Goal: Task Accomplishment & Management: Manage account settings

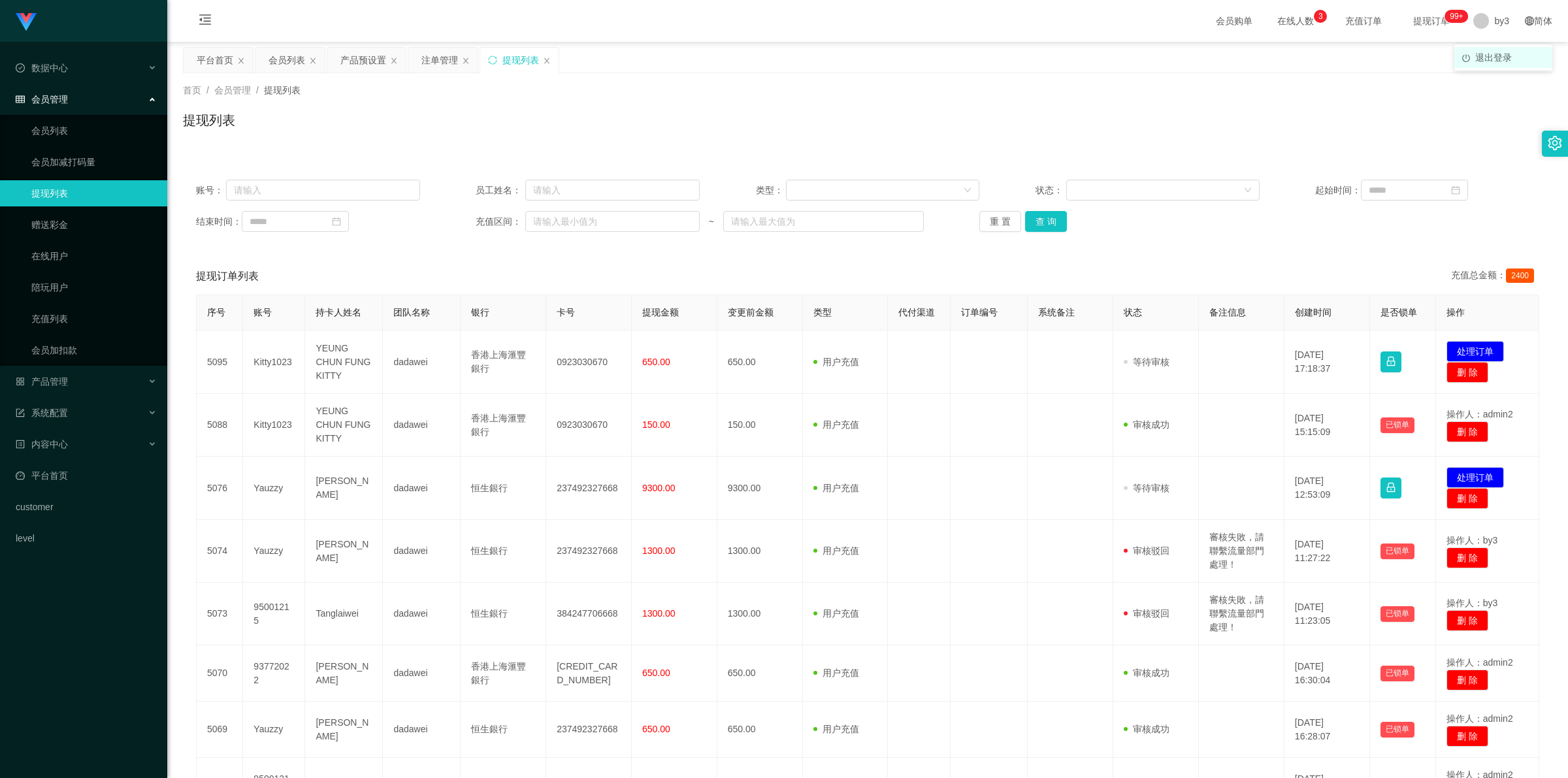
click at [413, 60] on span "退出登录" at bounding box center [1494, 57] width 37 height 10
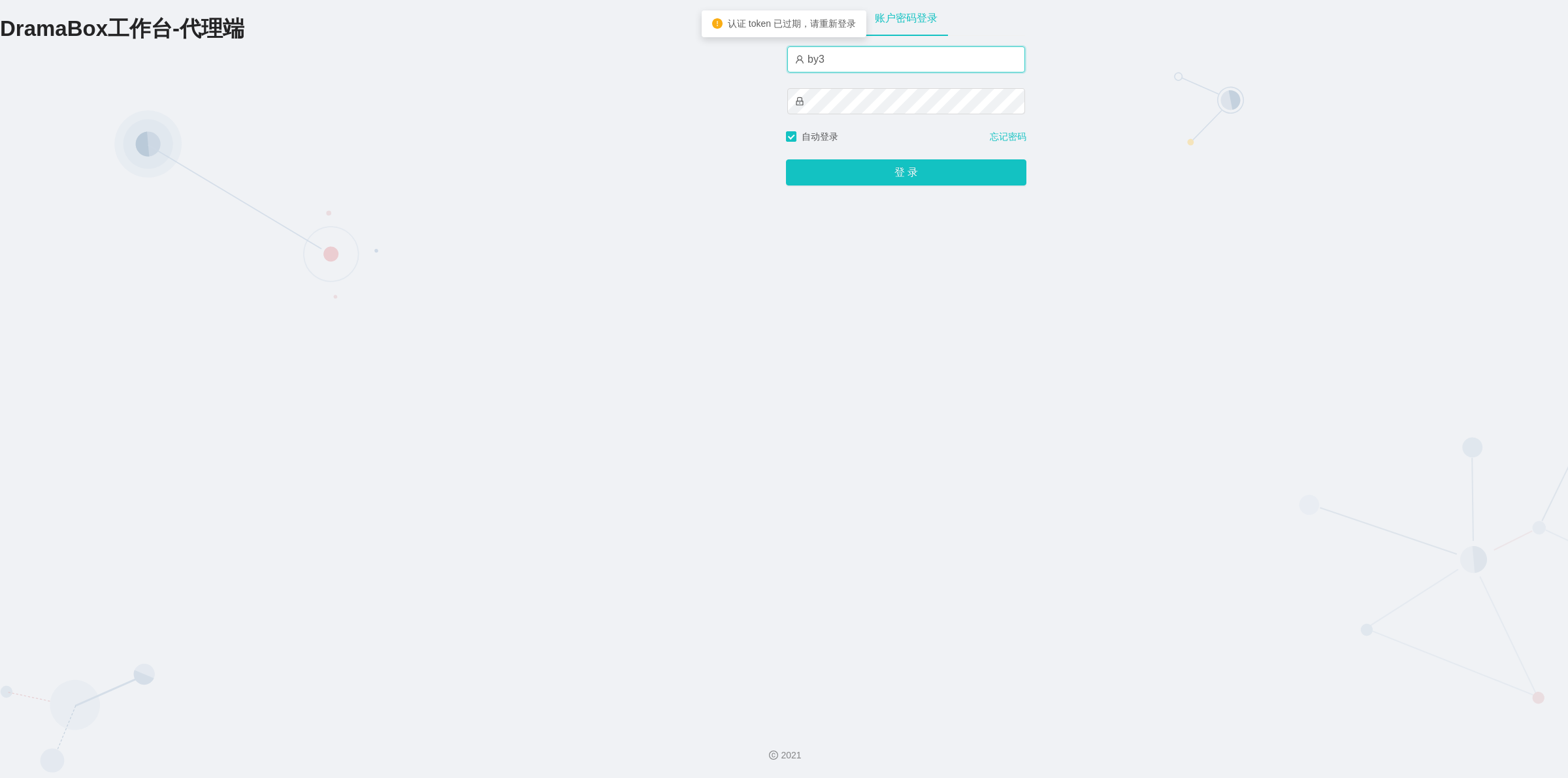
click at [413, 63] on input "by3" at bounding box center [905, 59] width 238 height 26
type input "yn03"
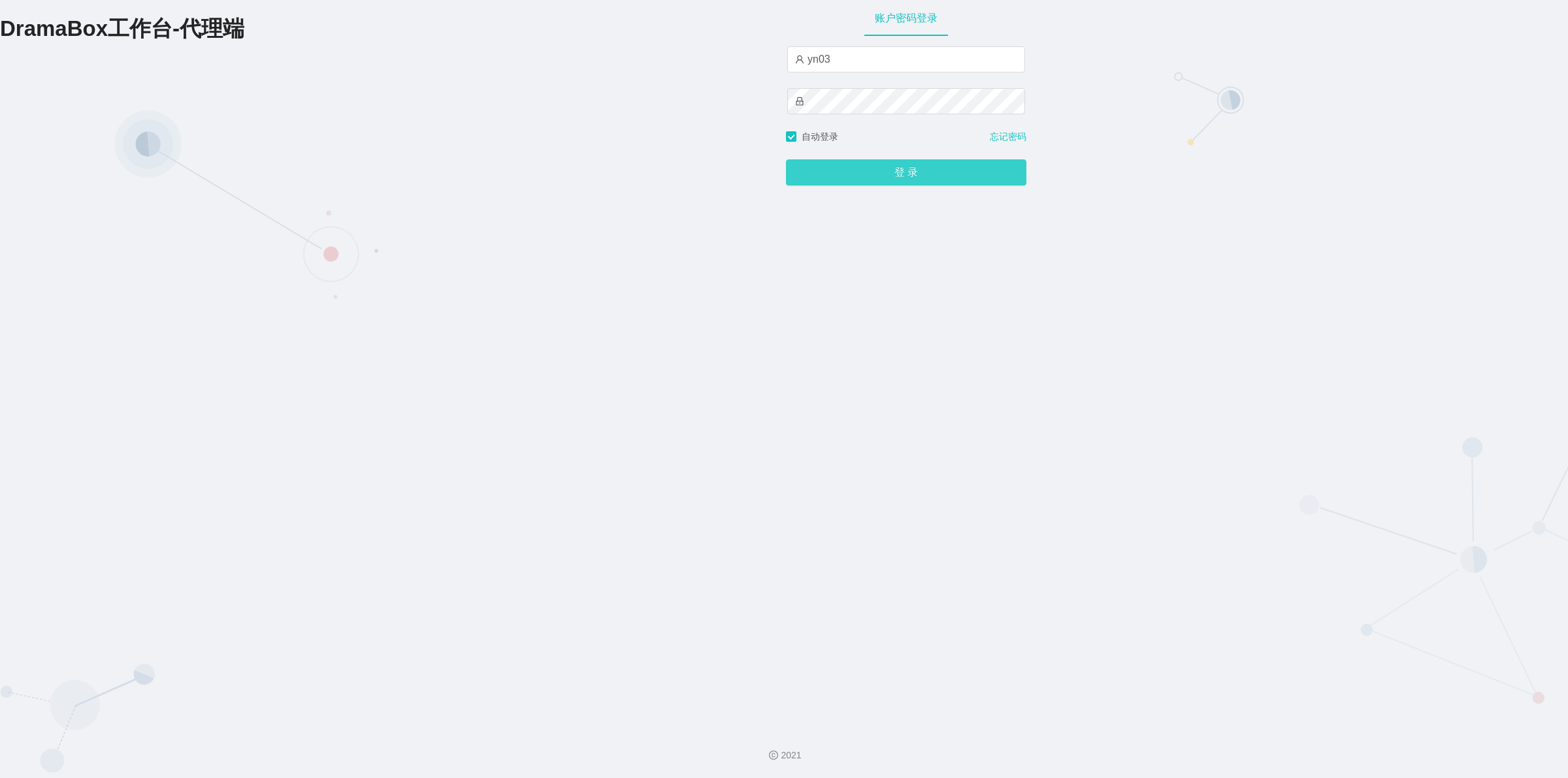
click at [413, 168] on button "登 录" at bounding box center [906, 172] width 241 height 26
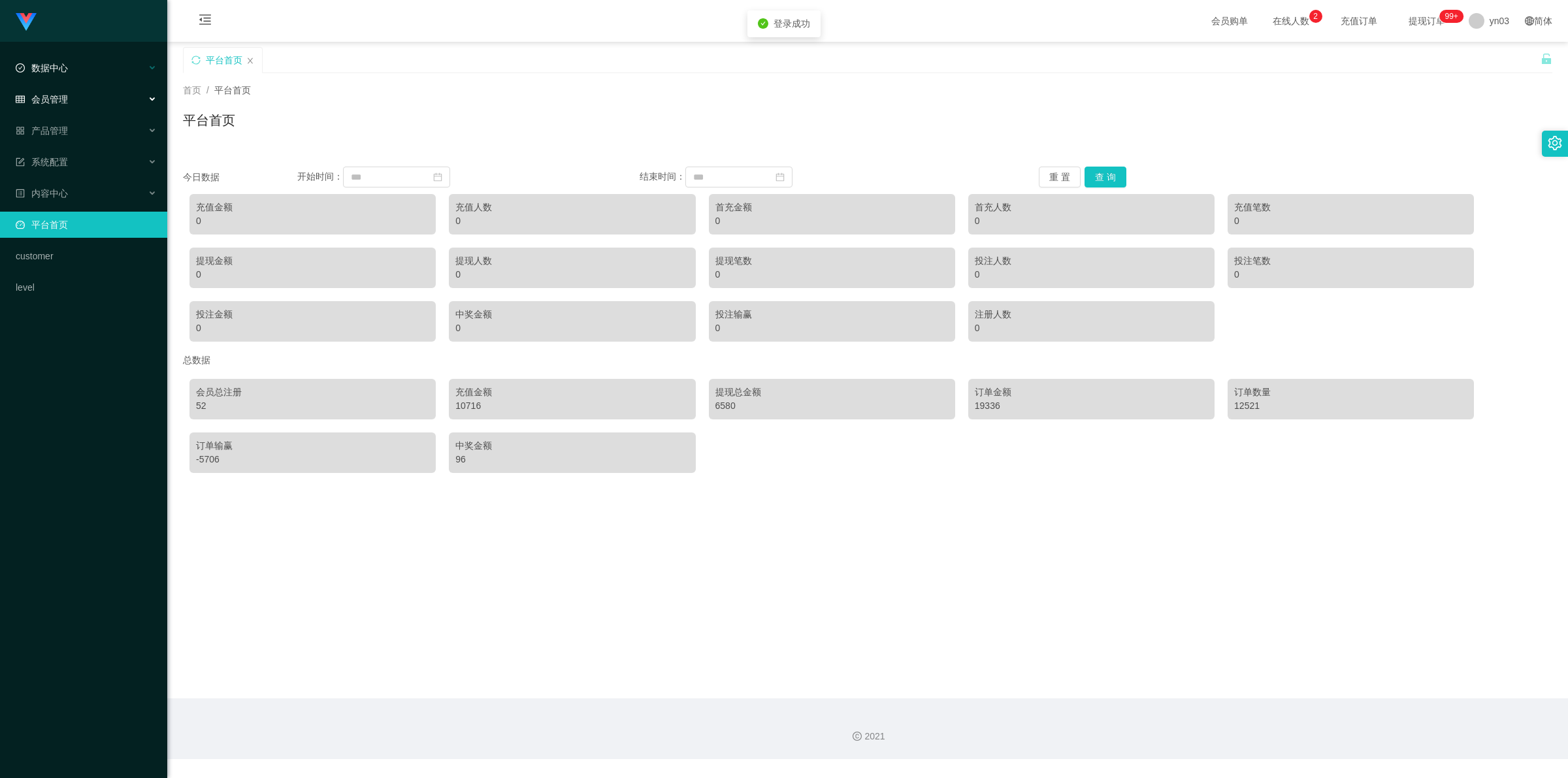
click at [77, 69] on div "数据中心" at bounding box center [84, 68] width 167 height 26
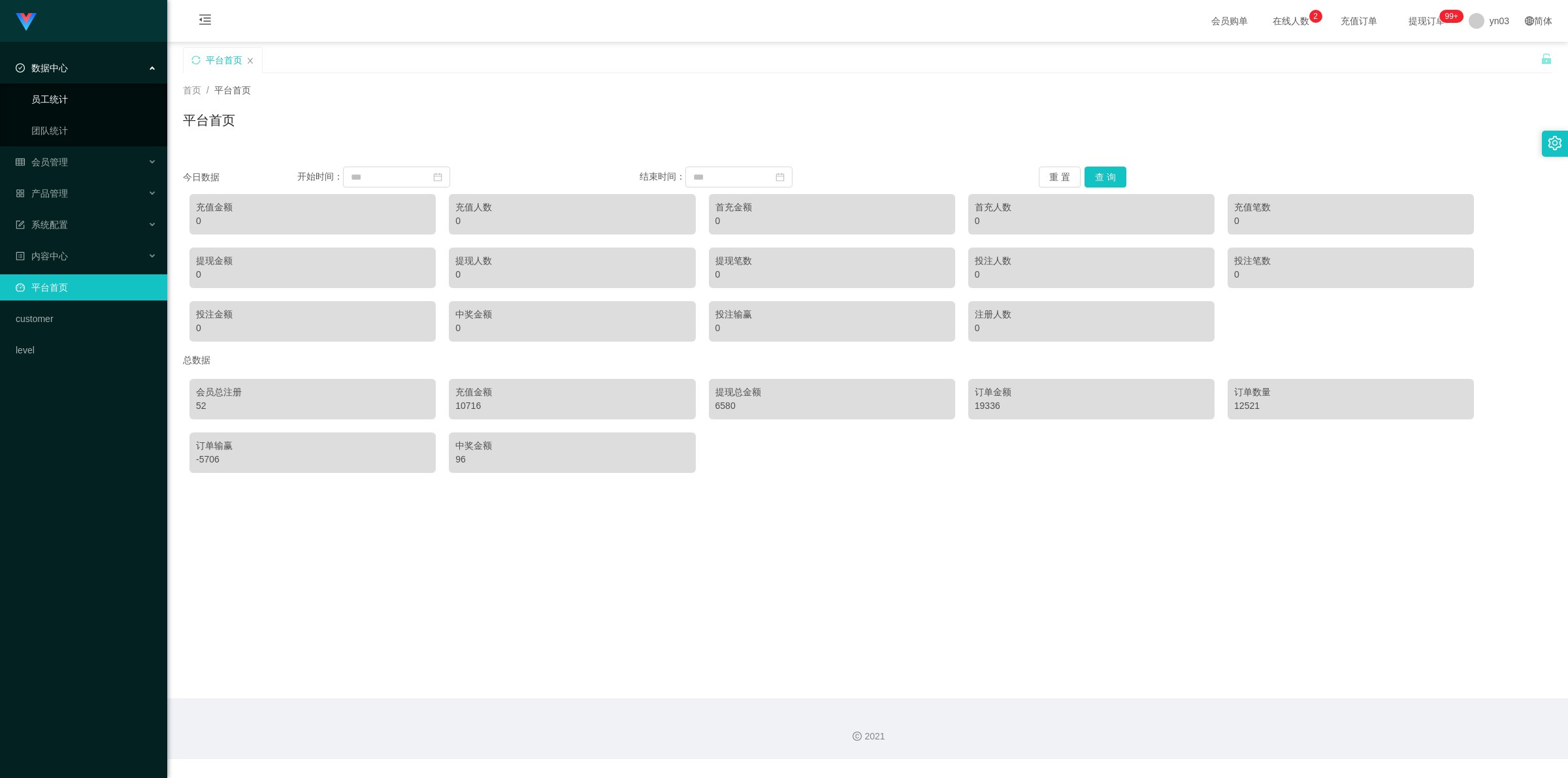
click at [74, 105] on link "员工统计" at bounding box center [94, 99] width 125 height 26
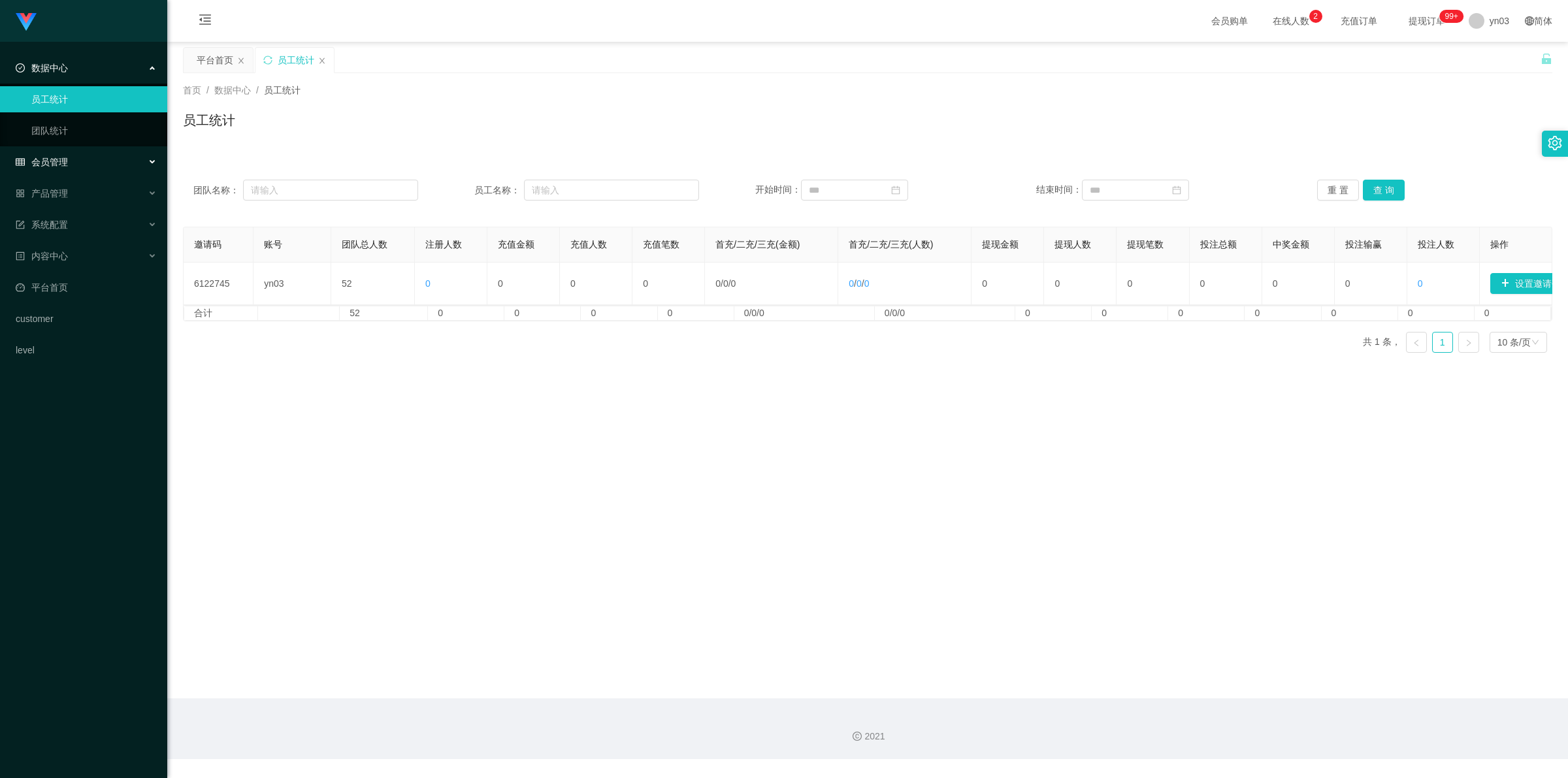
click at [63, 158] on span "会员管理" at bounding box center [41, 162] width 52 height 10
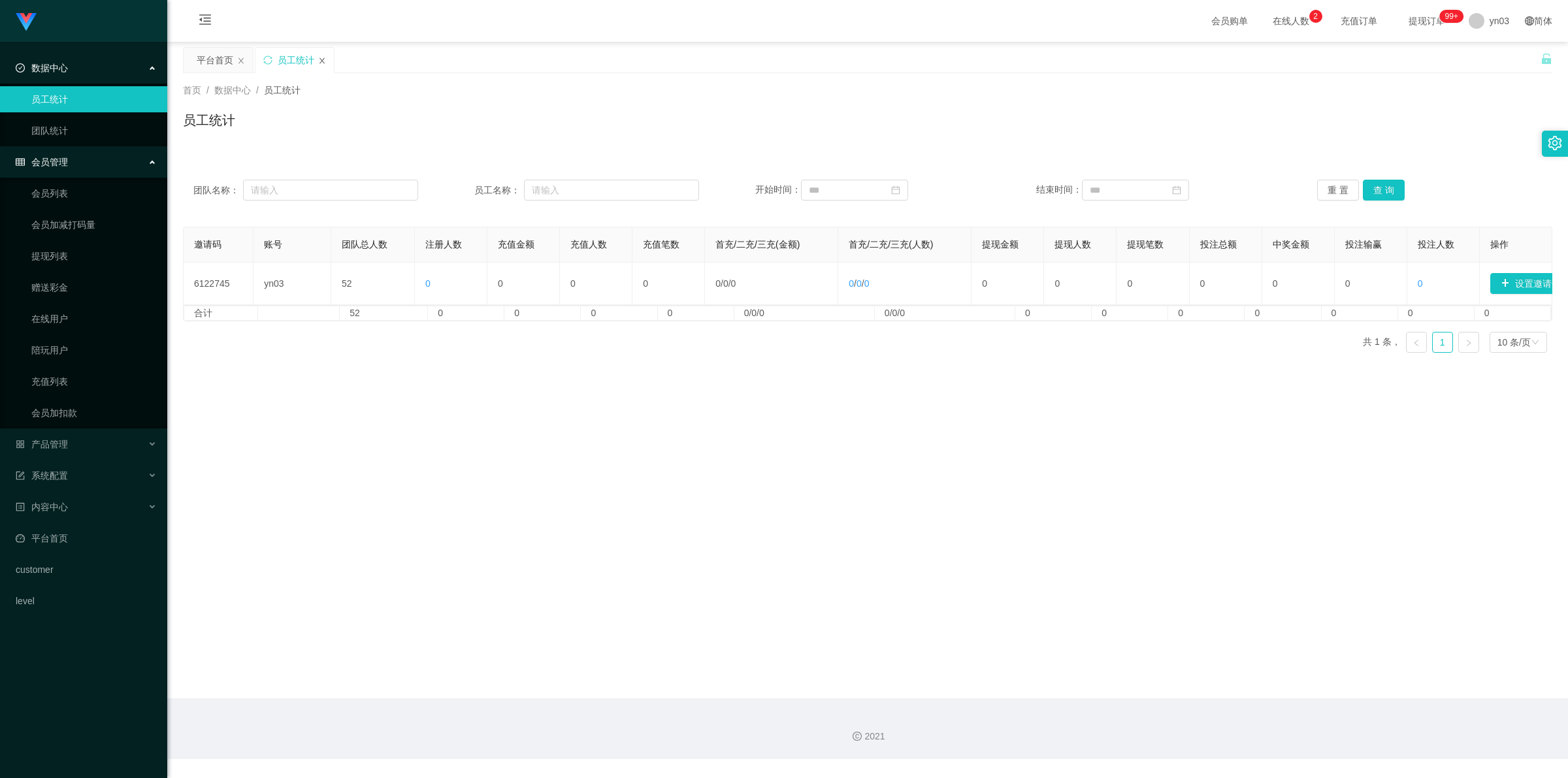
click at [324, 59] on icon "图标: close" at bounding box center [322, 61] width 8 height 8
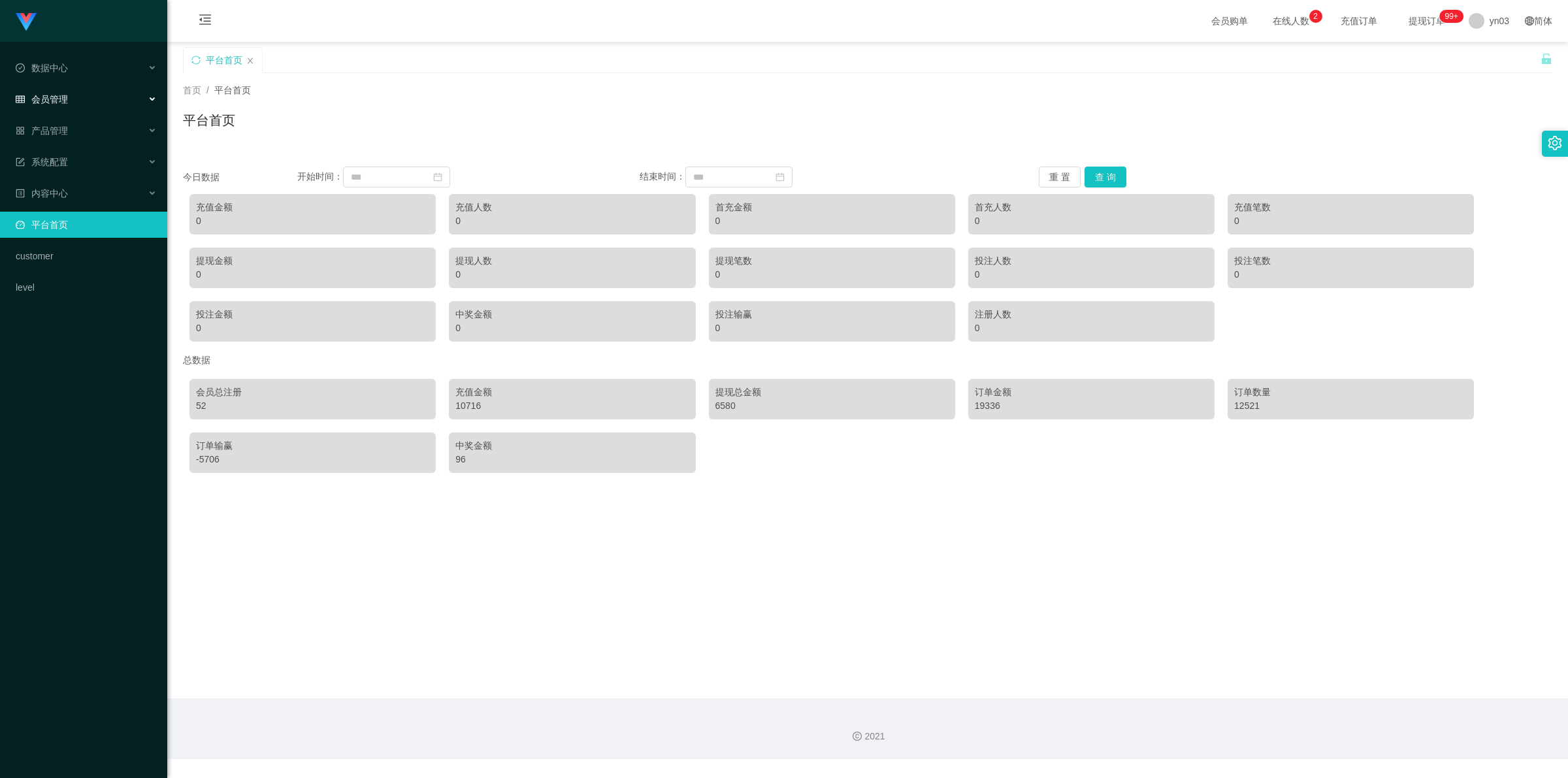
click at [74, 101] on div "会员管理" at bounding box center [84, 99] width 167 height 26
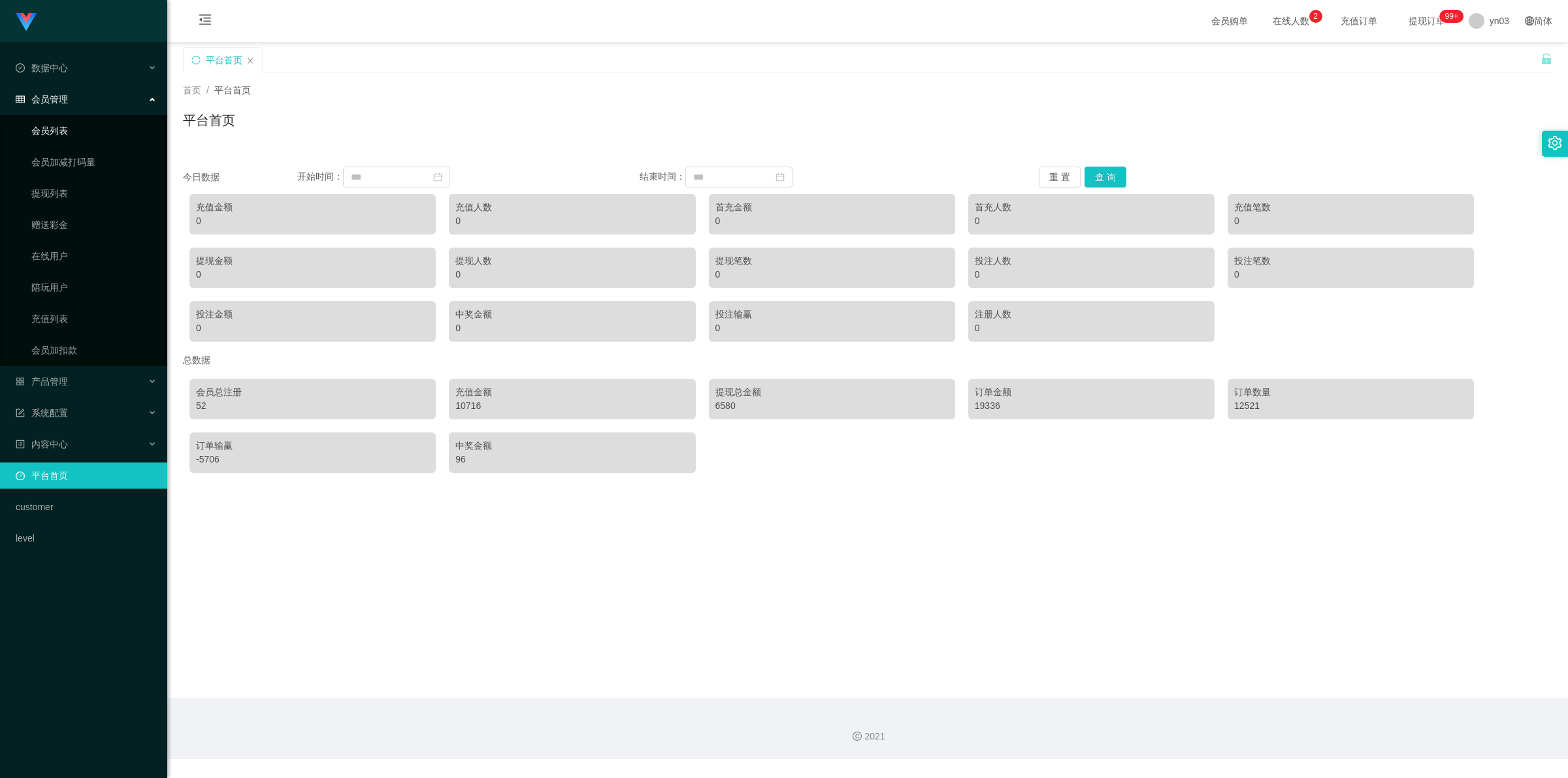
click at [65, 130] on link "会员列表" at bounding box center [94, 130] width 125 height 26
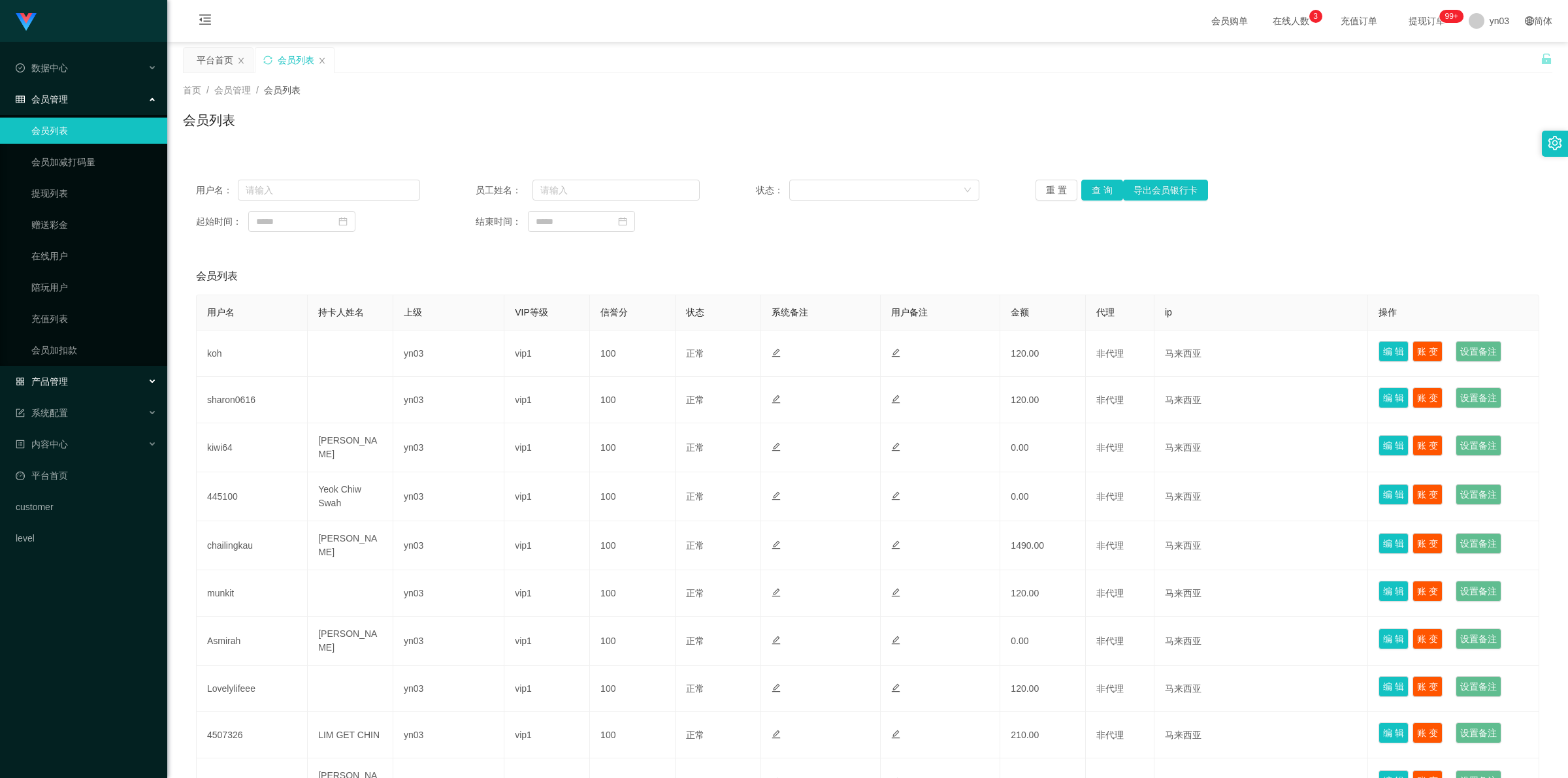
click at [59, 288] on span "产品管理" at bounding box center [41, 380] width 52 height 10
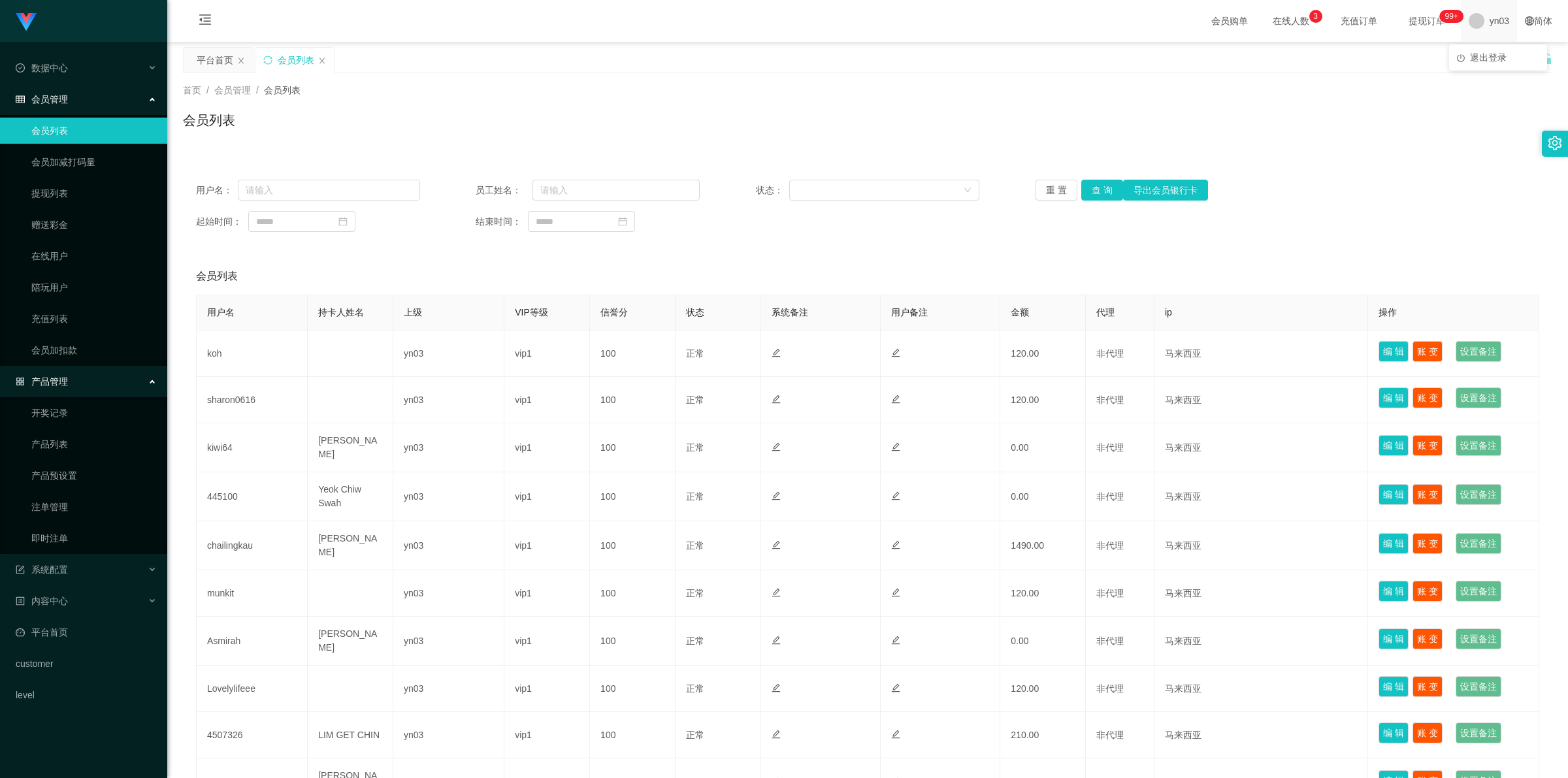
click at [413, 17] on span "yn03" at bounding box center [1499, 20] width 19 height 41
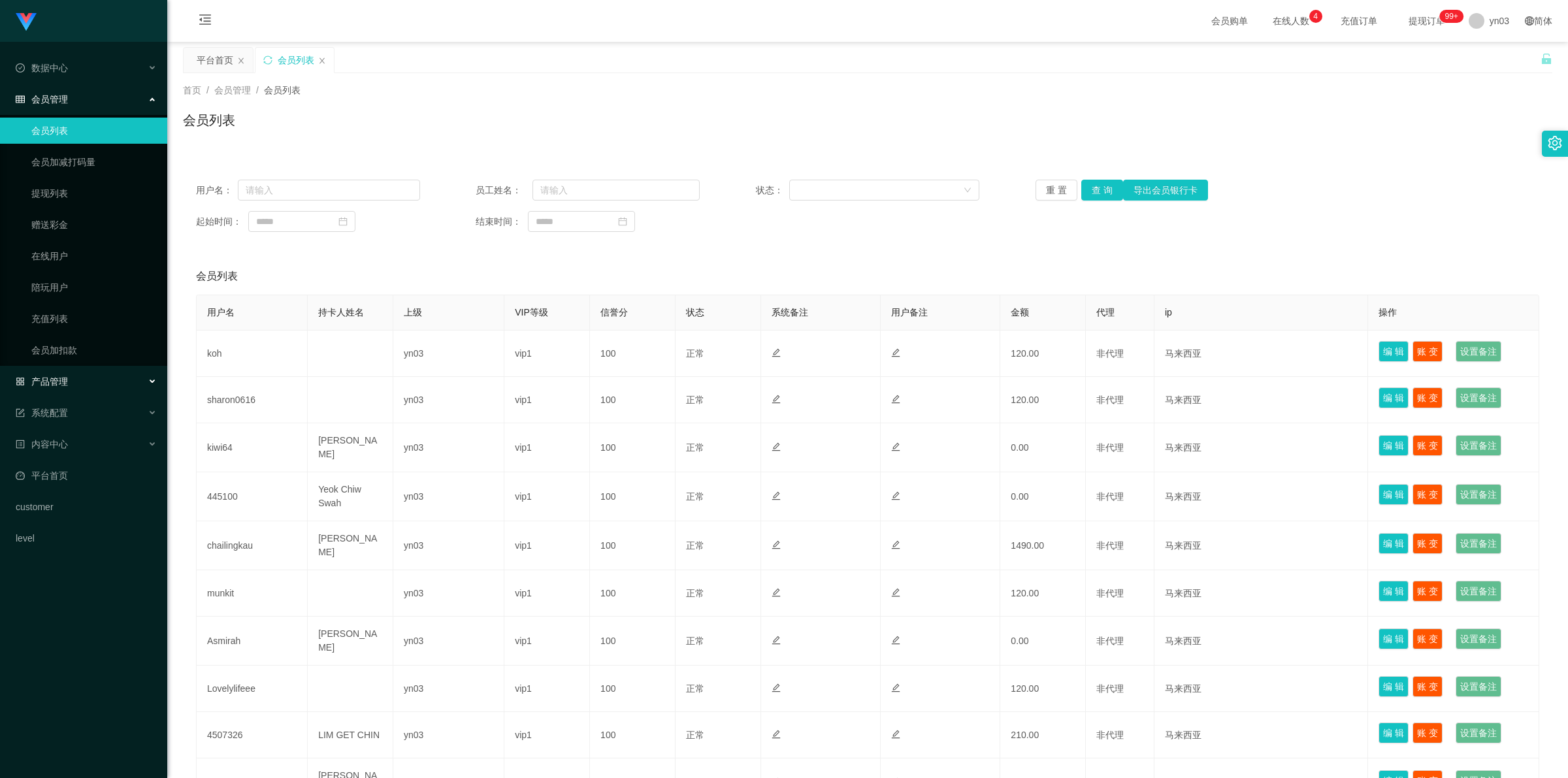
click at [63, 288] on span "产品管理" at bounding box center [41, 380] width 52 height 10
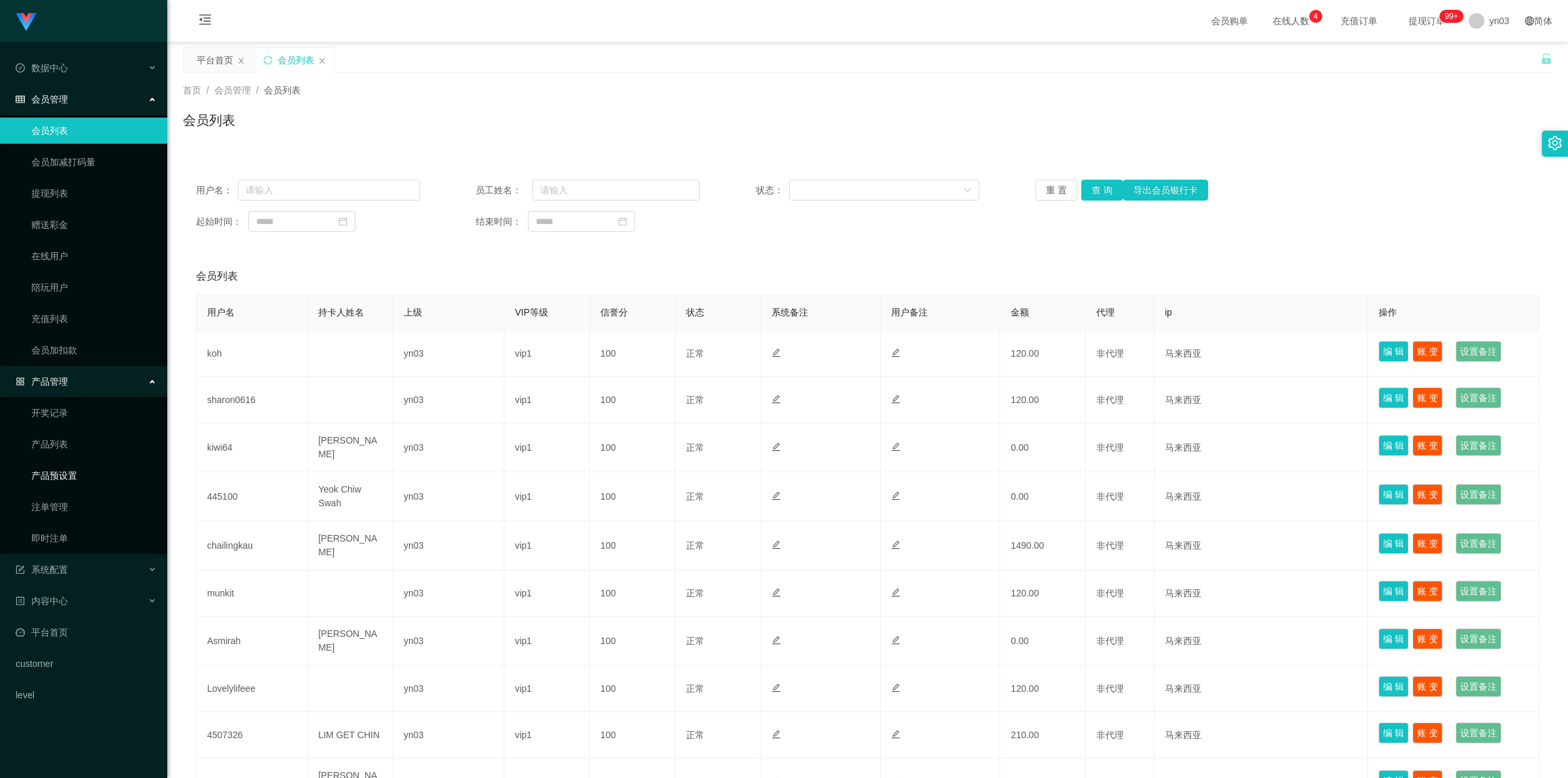
click at [78, 288] on link "产品预设置" at bounding box center [94, 475] width 125 height 26
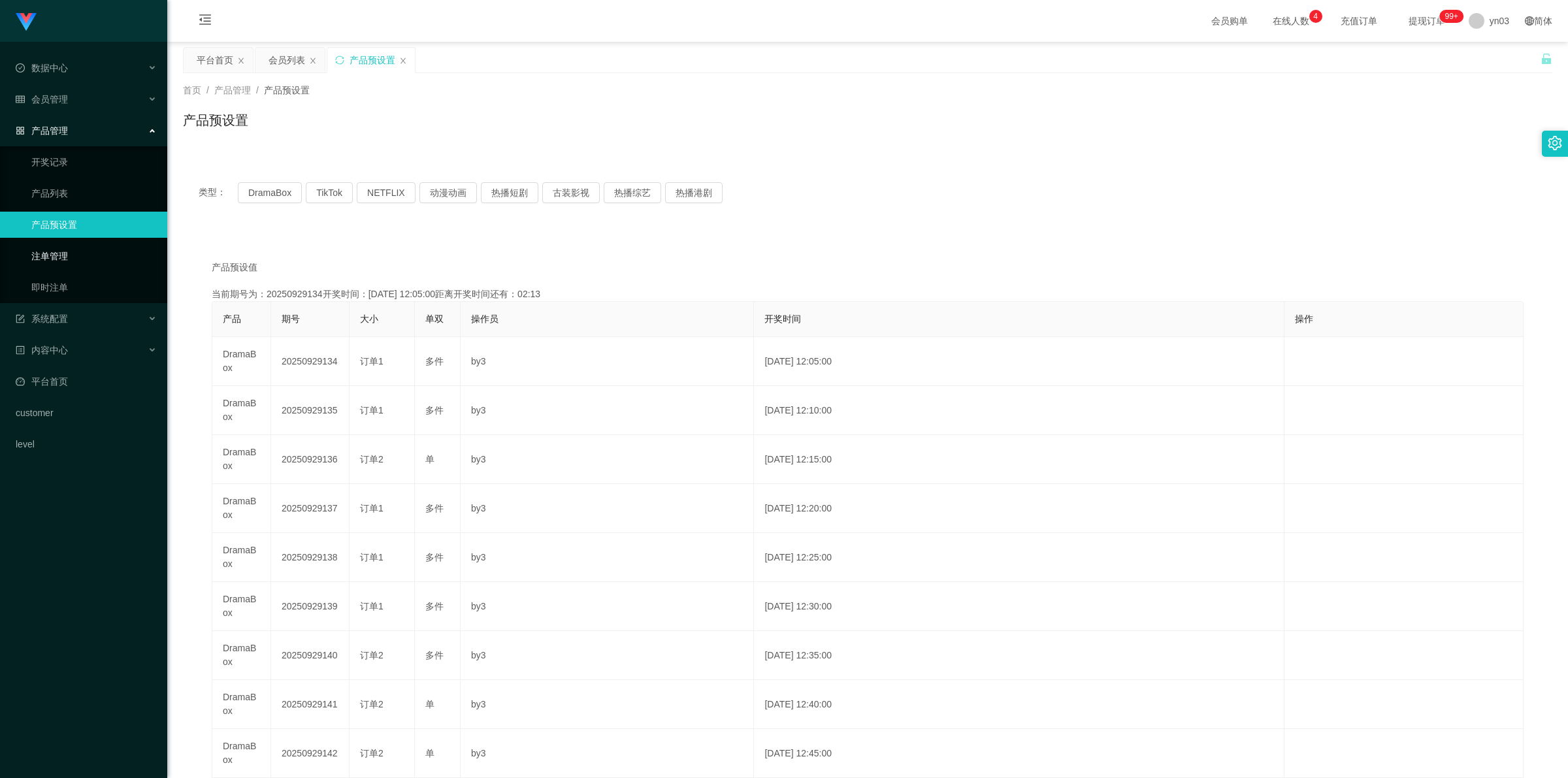
click at [65, 256] on link "注单管理" at bounding box center [94, 255] width 125 height 26
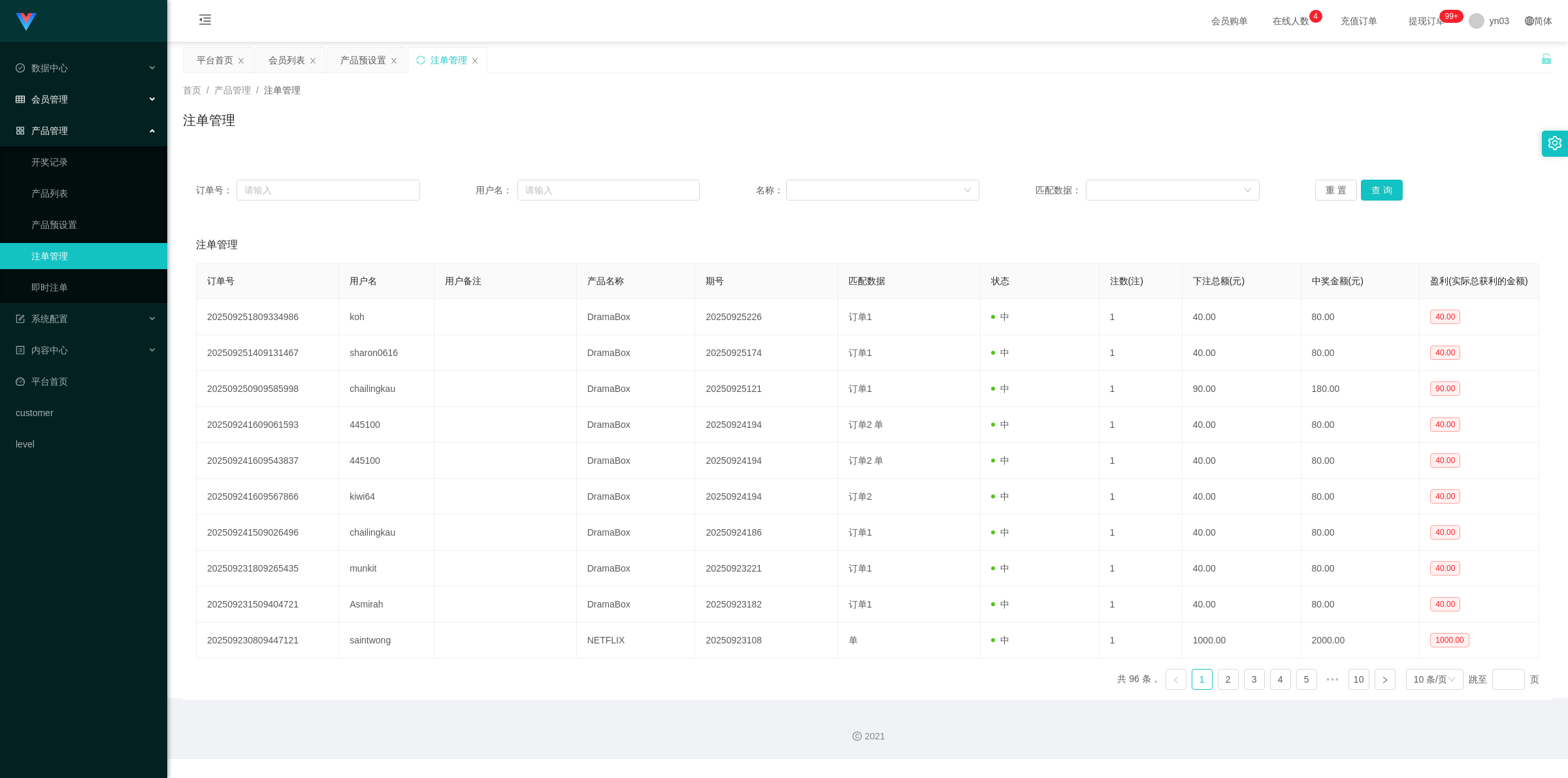
click at [92, 107] on div "会员管理" at bounding box center [84, 99] width 167 height 26
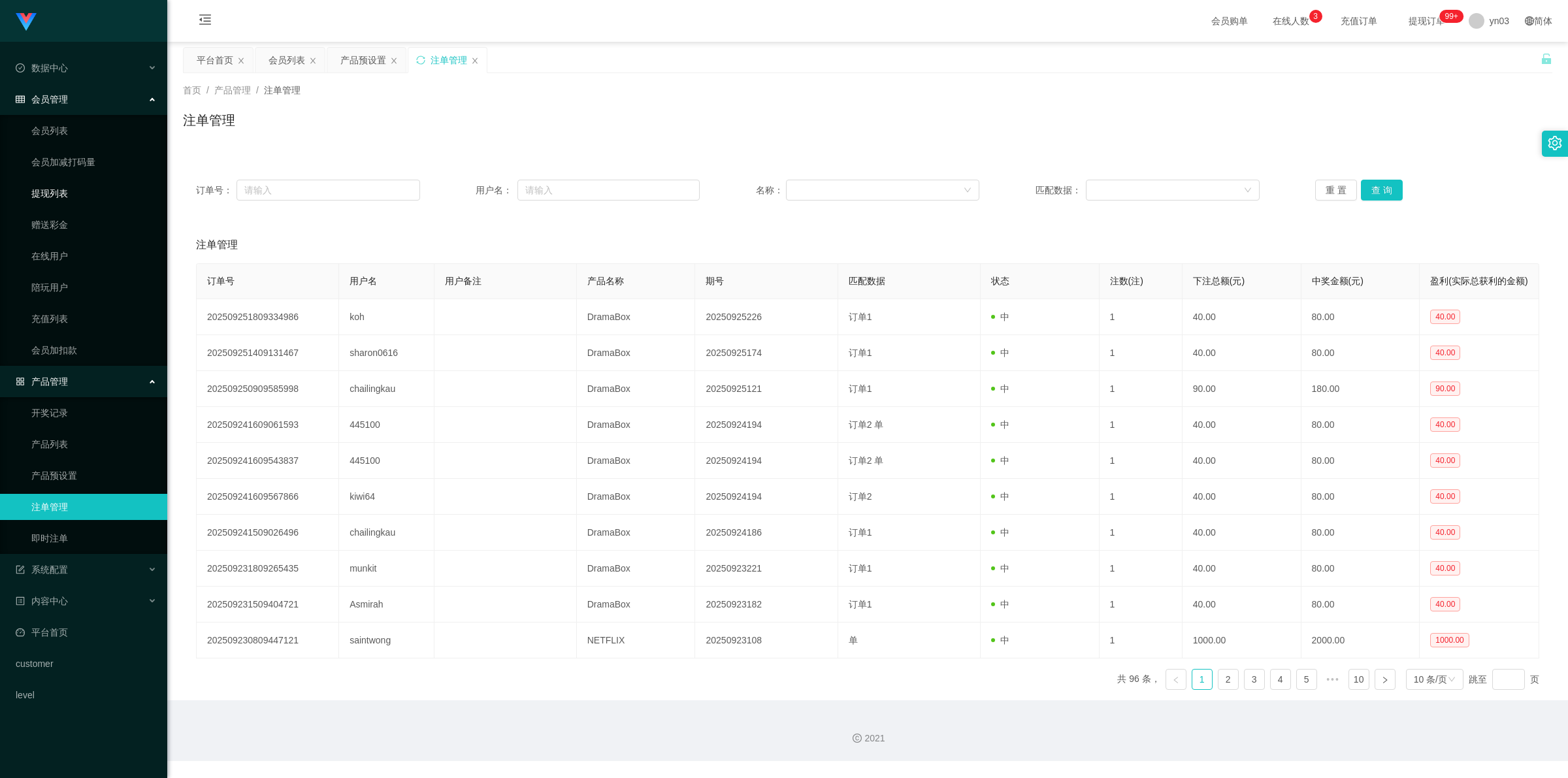
click at [66, 193] on link "提现列表" at bounding box center [94, 193] width 125 height 26
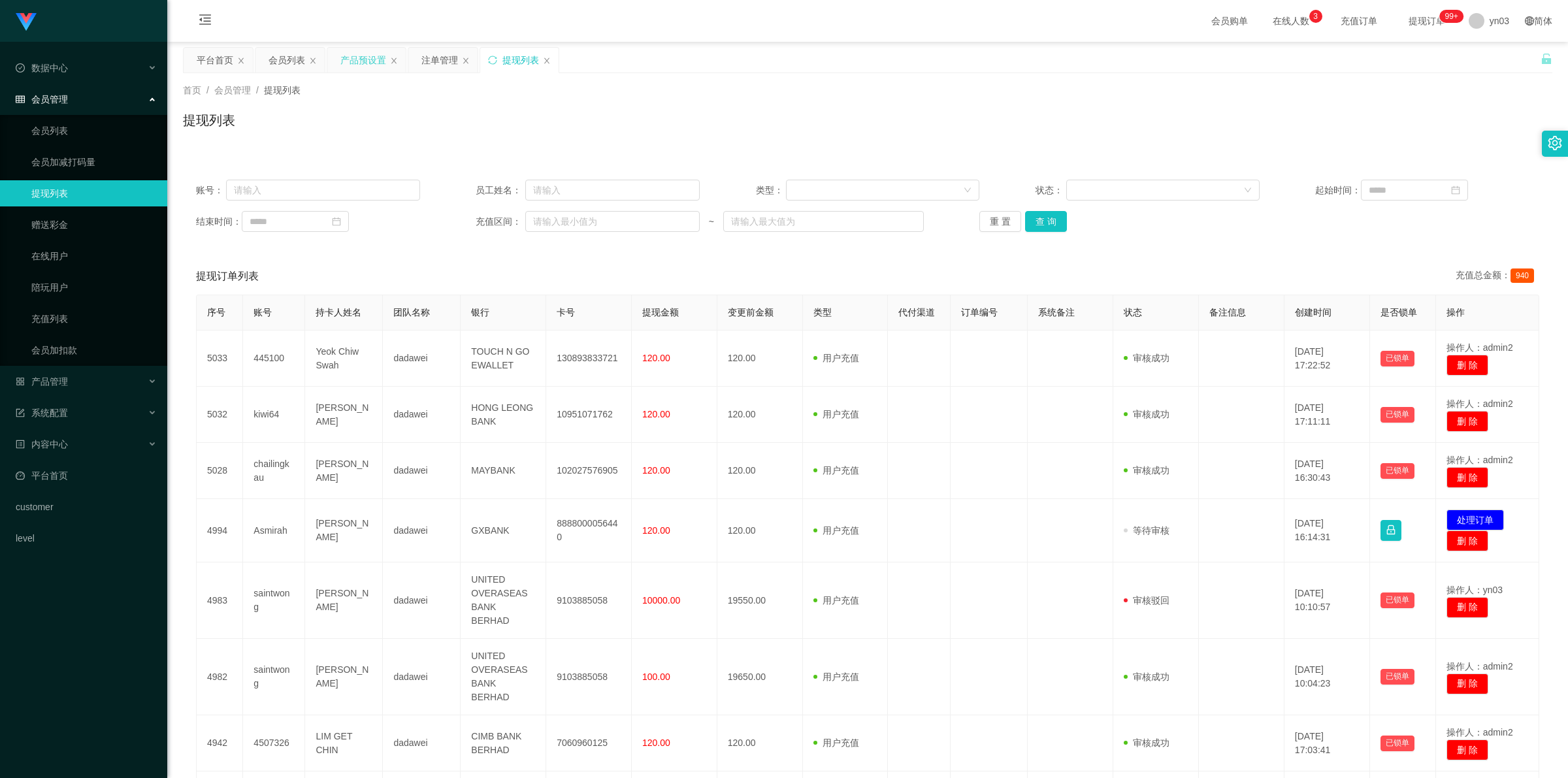
click at [366, 56] on div "产品预设置" at bounding box center [363, 60] width 46 height 25
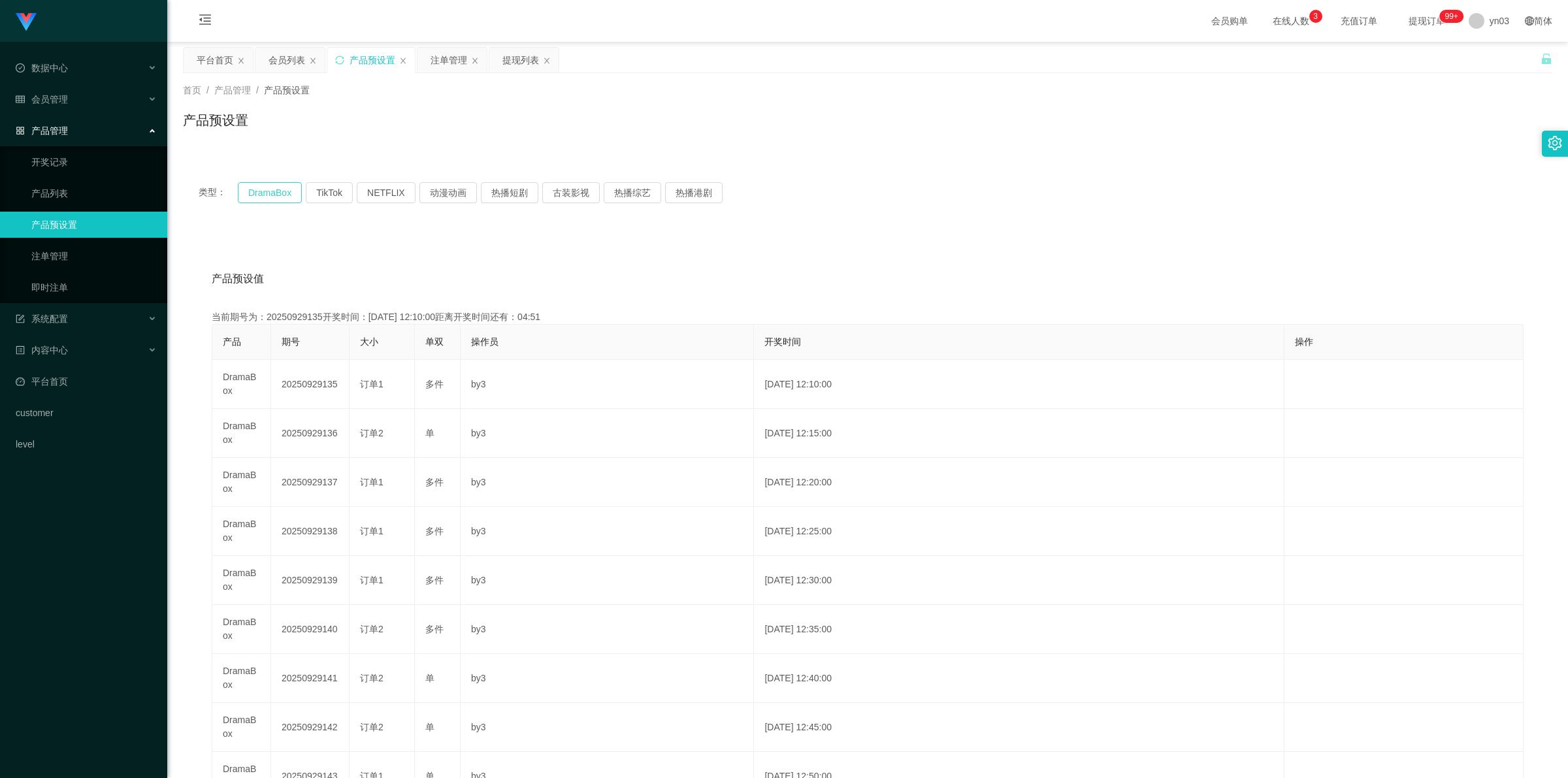
click at [272, 197] on button "DramaBox" at bounding box center [270, 192] width 64 height 21
click at [281, 57] on div "会员列表" at bounding box center [287, 60] width 37 height 25
